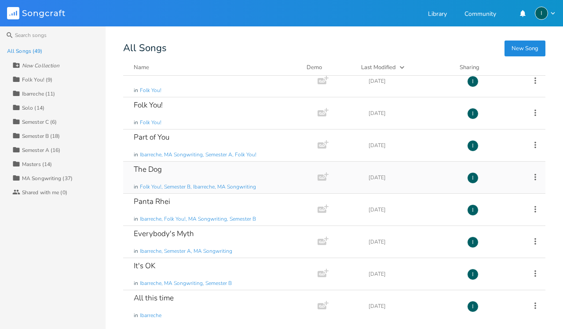
scroll to position [44, 0]
click at [213, 177] on div "The Dog in Folk You!, Semester B, Ibarreche, MA Songwriting" at bounding box center [219, 177] width 170 height 32
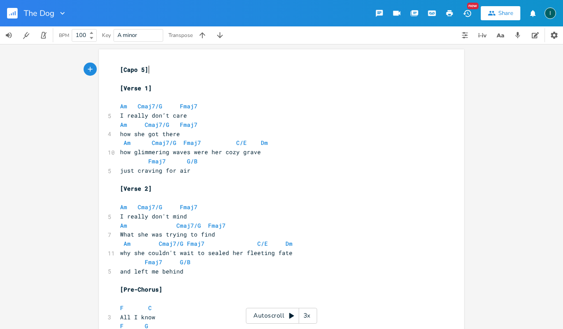
click at [15, 16] on rect "button" at bounding box center [12, 13] width 11 height 11
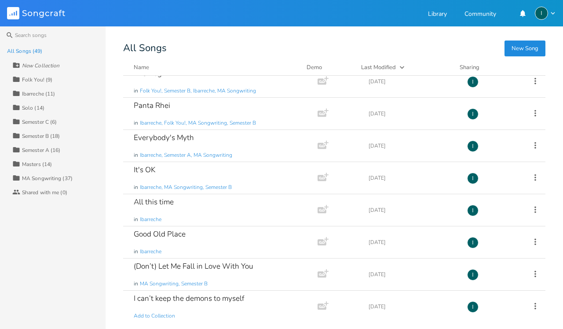
scroll to position [152, 0]
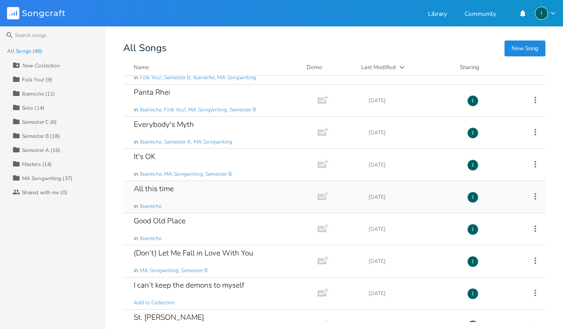
click at [192, 204] on div "All this time in Ibarreche" at bounding box center [219, 197] width 170 height 32
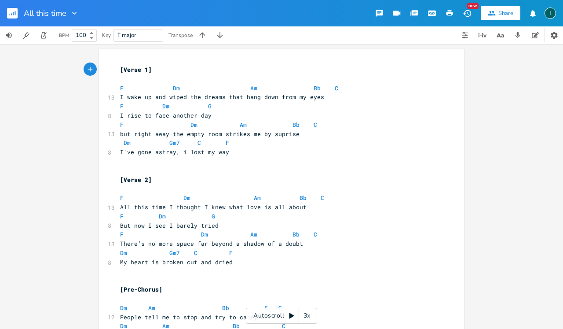
click at [133, 97] on span "I wake up and wiped the dreams that hang down from my eyes" at bounding box center [222, 97] width 204 height 8
type textarea "o"
click at [136, 115] on span "I rise to face another day" at bounding box center [166, 115] width 92 height 8
type textarea "rise"
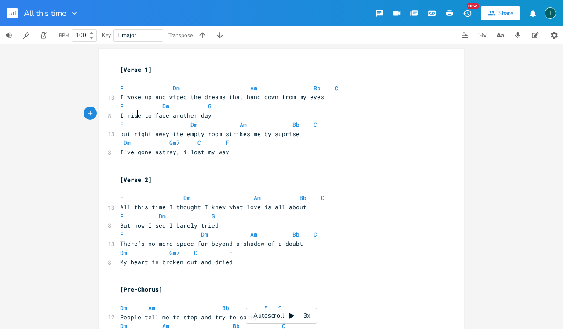
click at [136, 115] on span "I rise to face another day" at bounding box center [166, 115] width 92 height 8
type textarea "d"
click at [135, 96] on span "I woke up and wiped the dreams that hang down from my eyes" at bounding box center [222, 97] width 204 height 8
type textarea "a"
click at [179, 95] on span "I wake up and wiped the dreams that hang down from my eyes" at bounding box center [222, 97] width 204 height 8
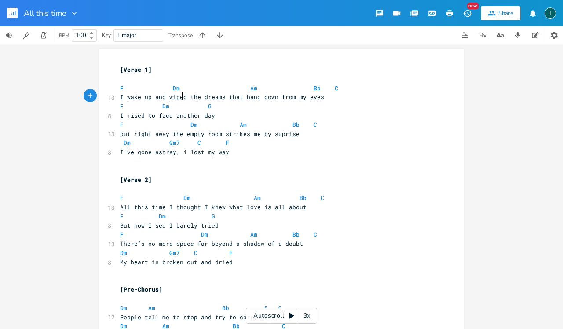
type textarea "wiped"
click at [179, 95] on span "I wake up and wiped the dreams that hang down from my eyes" at bounding box center [222, 97] width 204 height 8
click at [192, 102] on span "F Dm G" at bounding box center [169, 106] width 99 height 8
click at [189, 95] on span "I wake up and wiped the dreams that hang down from my eyes" at bounding box center [222, 97] width 204 height 8
click at [146, 115] on span "I rised to face another day" at bounding box center [167, 115] width 95 height 8
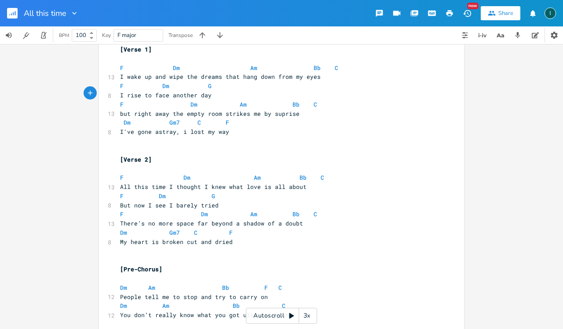
scroll to position [22, 0]
